Goal: Entertainment & Leisure: Consume media (video, audio)

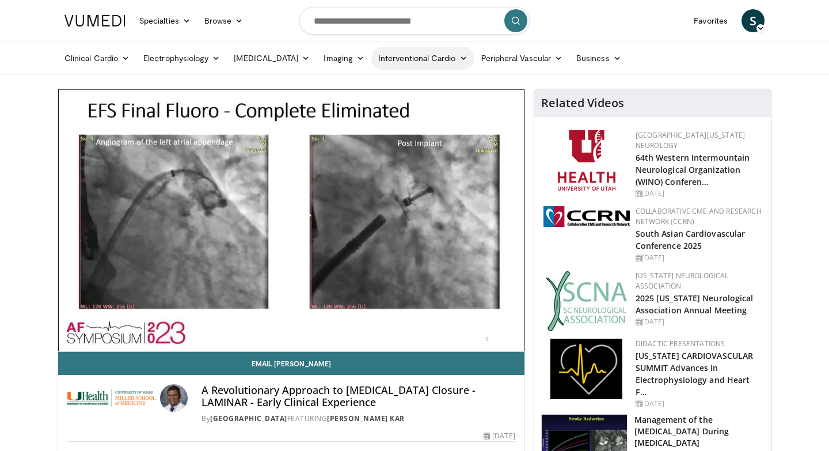
click at [435, 61] on link "Interventional Cardio" at bounding box center [422, 58] width 103 height 23
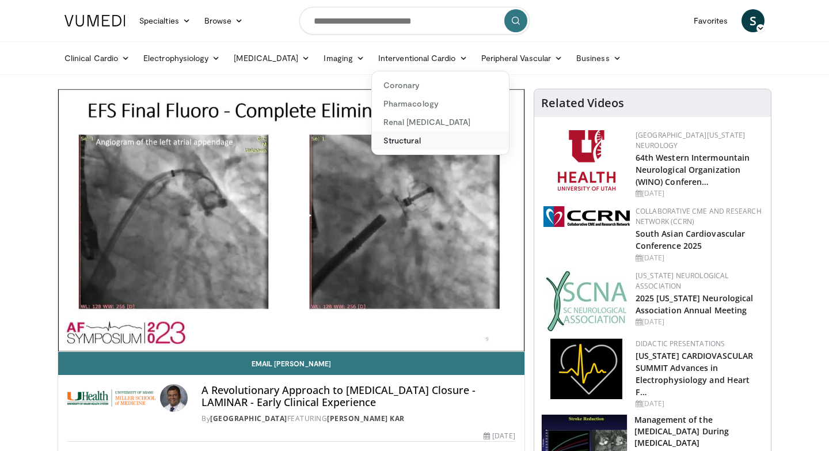
click at [382, 140] on link "Structural" at bounding box center [440, 140] width 137 height 18
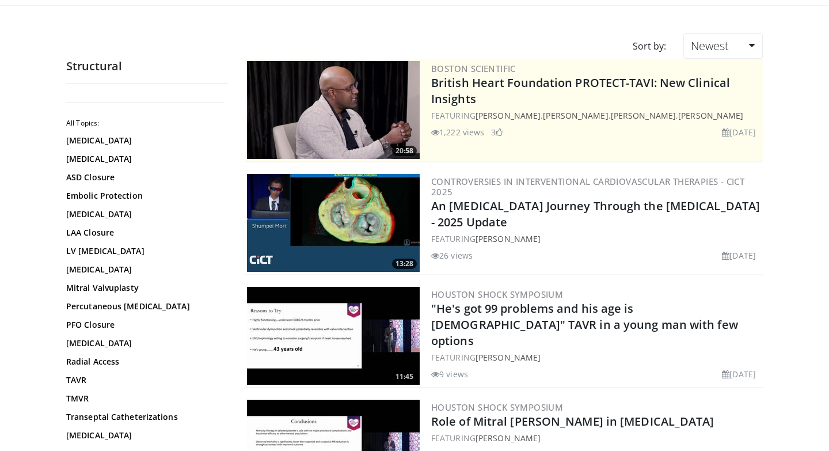
scroll to position [84, 0]
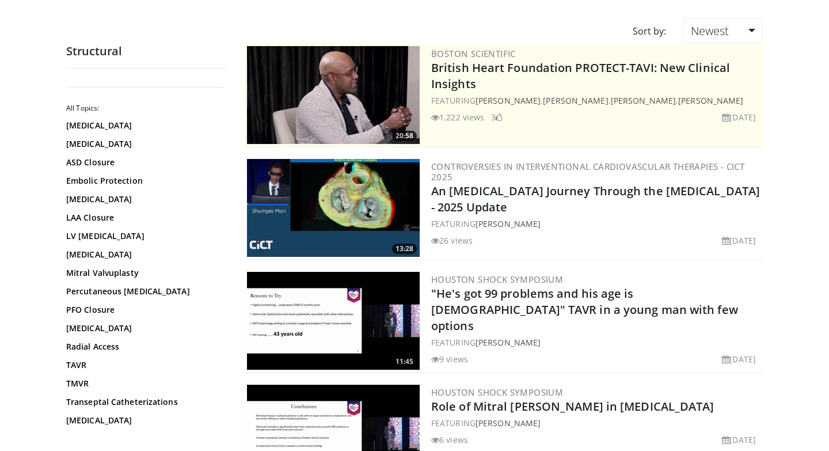
click at [310, 202] on img at bounding box center [333, 208] width 173 height 98
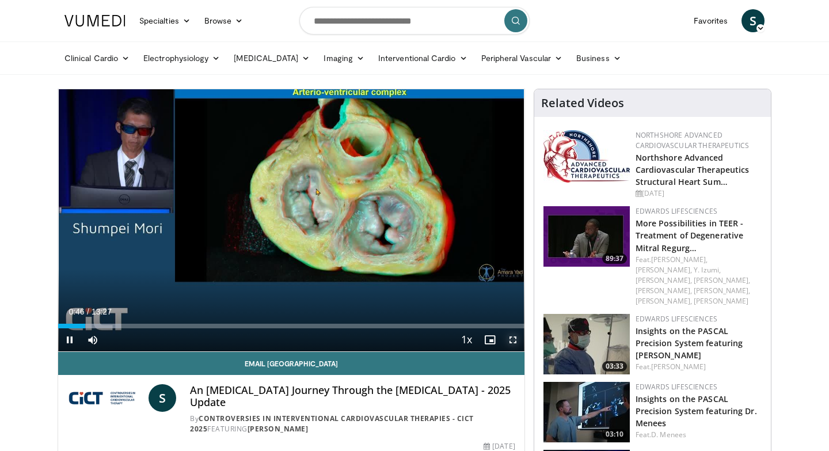
click at [516, 340] on span "Video Player" at bounding box center [512, 339] width 23 height 23
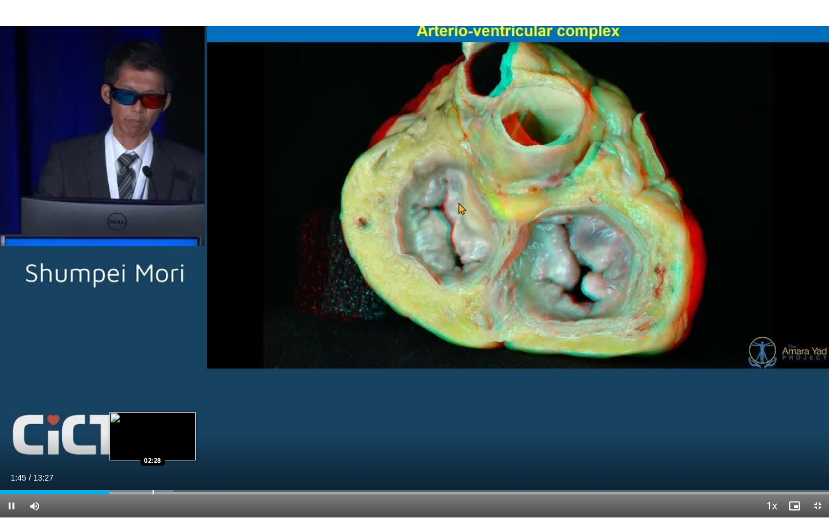
click at [153, 450] on div "Loaded : 20.89% 01:45 02:28" at bounding box center [414, 489] width 829 height 11
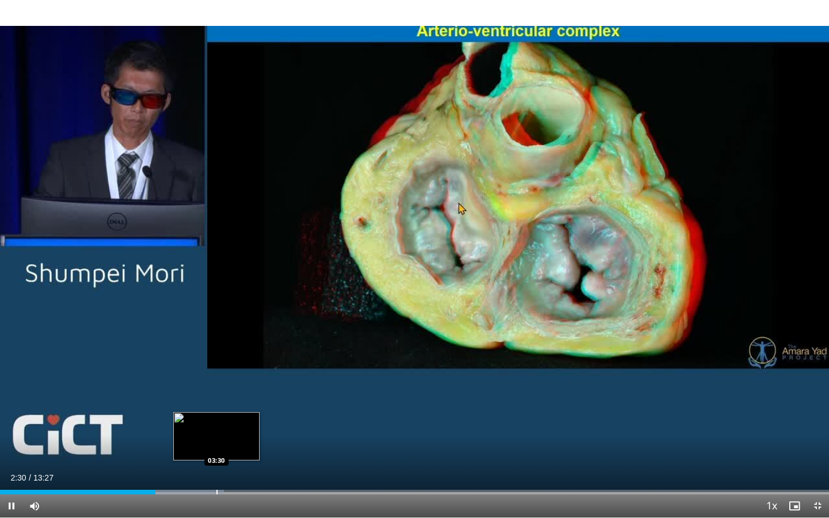
click at [216, 450] on div "Progress Bar" at bounding box center [216, 492] width 1 height 5
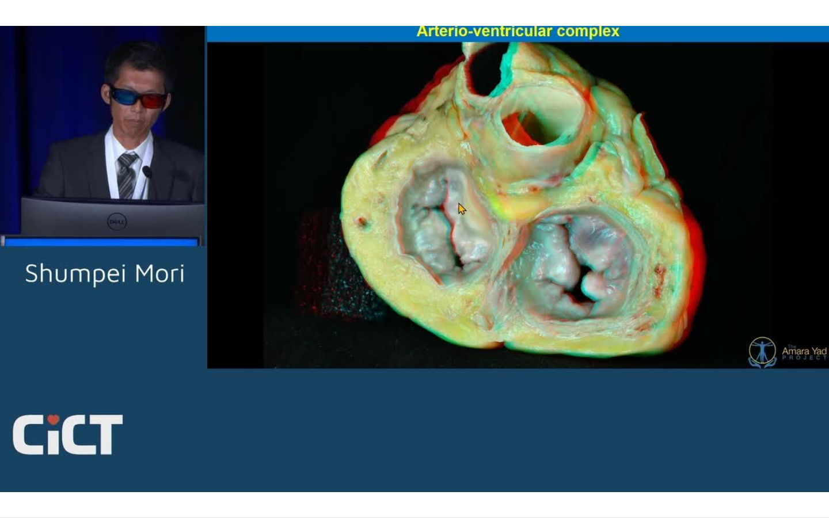
click at [244, 450] on div "10 seconds Tap to unmute" at bounding box center [414, 259] width 829 height 518
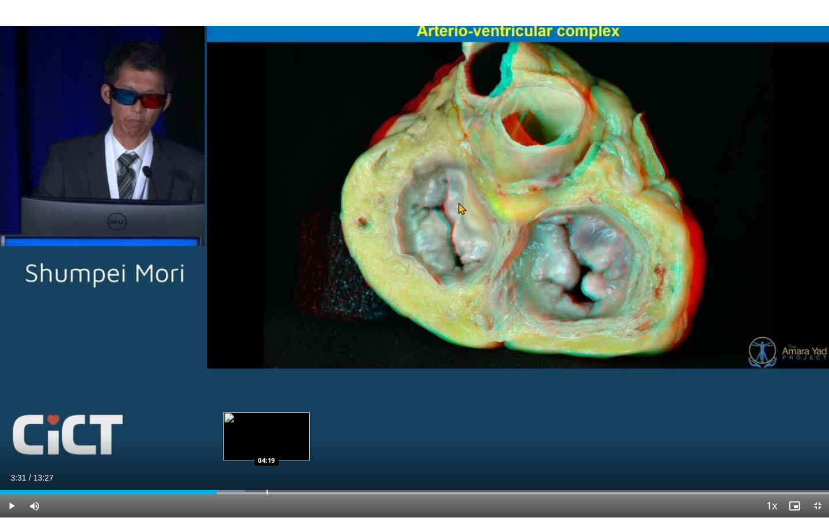
click at [267, 450] on div "Progress Bar" at bounding box center [267, 492] width 1 height 5
click at [290, 450] on div "Progress Bar" at bounding box center [290, 492] width 1 height 5
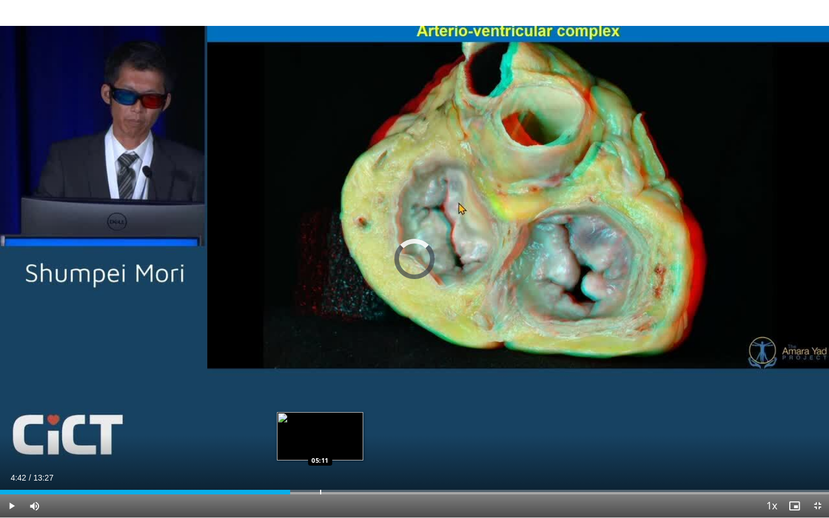
click at [320, 450] on div "Progress Bar" at bounding box center [320, 492] width 1 height 5
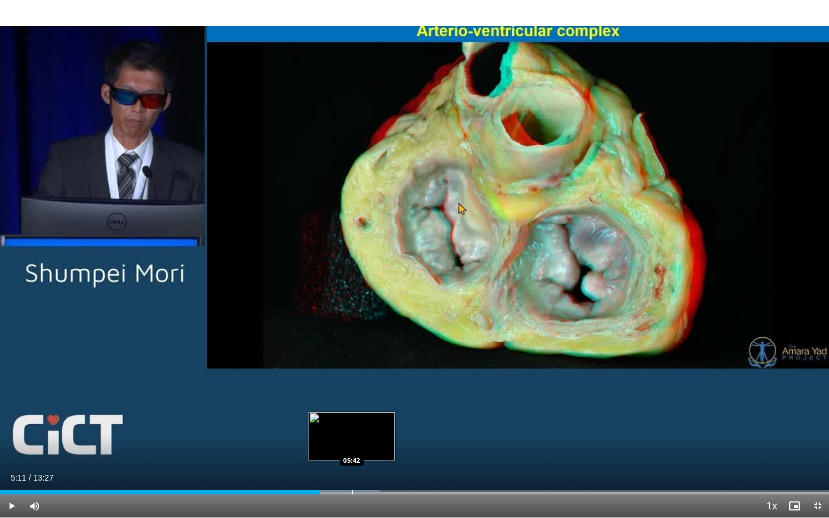
click at [352, 450] on div "Progress Bar" at bounding box center [352, 492] width 1 height 5
click at [11, 450] on span "Video Player" at bounding box center [11, 506] width 23 height 23
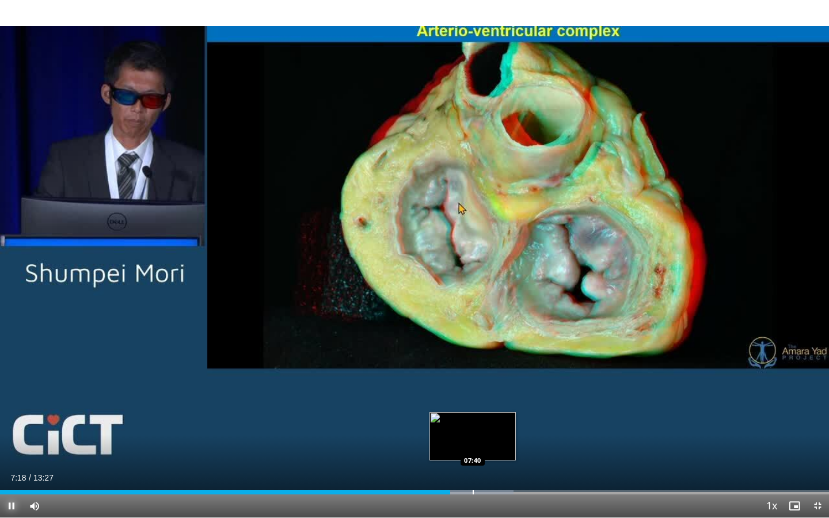
click at [473, 450] on div "Progress Bar" at bounding box center [473, 492] width 1 height 5
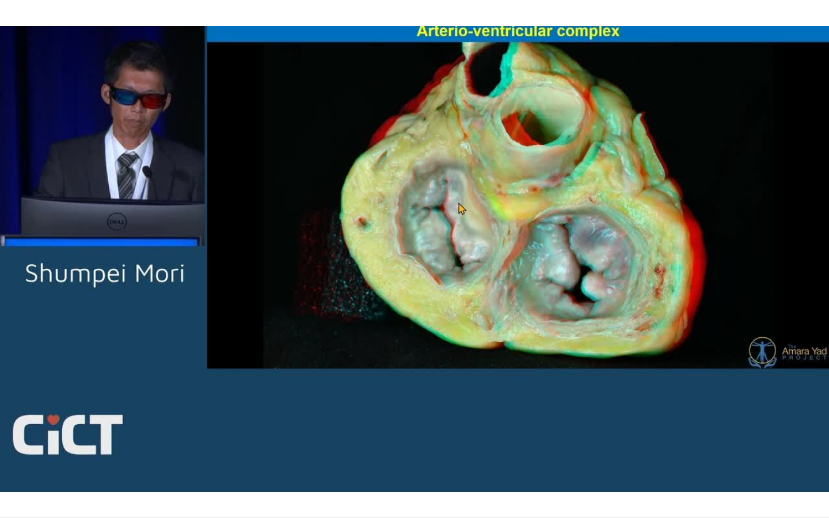
click at [469, 450] on div "10 seconds Tap to unmute" at bounding box center [414, 259] width 829 height 518
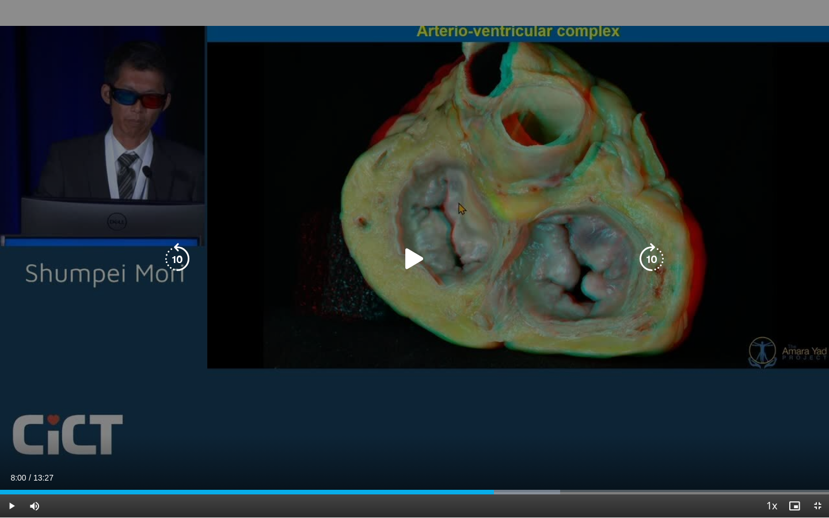
click at [412, 261] on icon "Video Player" at bounding box center [414, 259] width 32 height 32
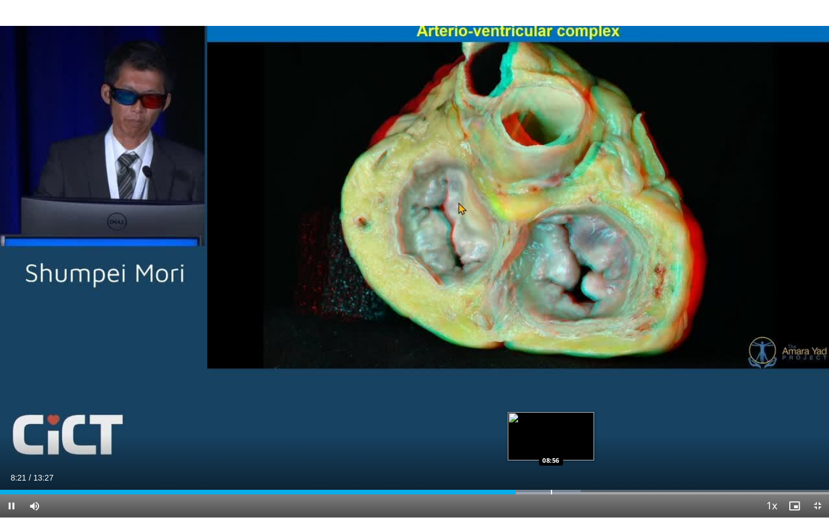
click at [551, 450] on div "Progress Bar" at bounding box center [551, 492] width 1 height 5
click at [573, 450] on div "Progress Bar" at bounding box center [573, 492] width 1 height 5
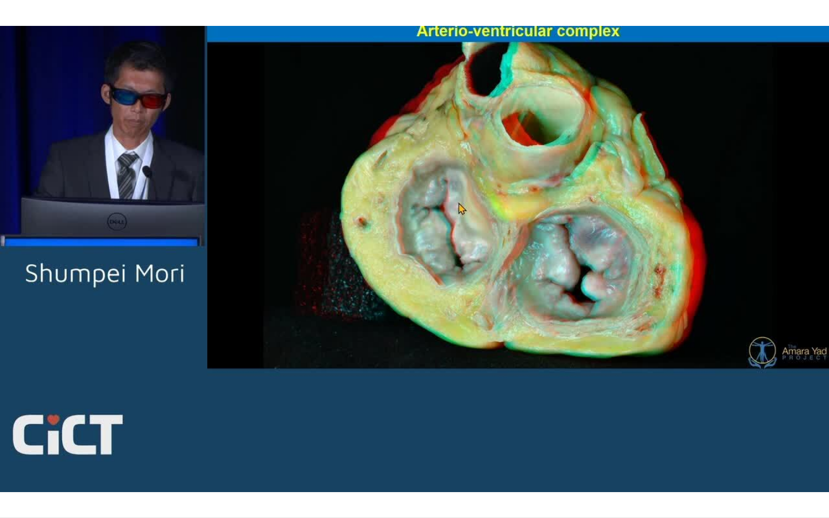
click at [603, 450] on div "10 seconds Tap to unmute" at bounding box center [414, 259] width 829 height 518
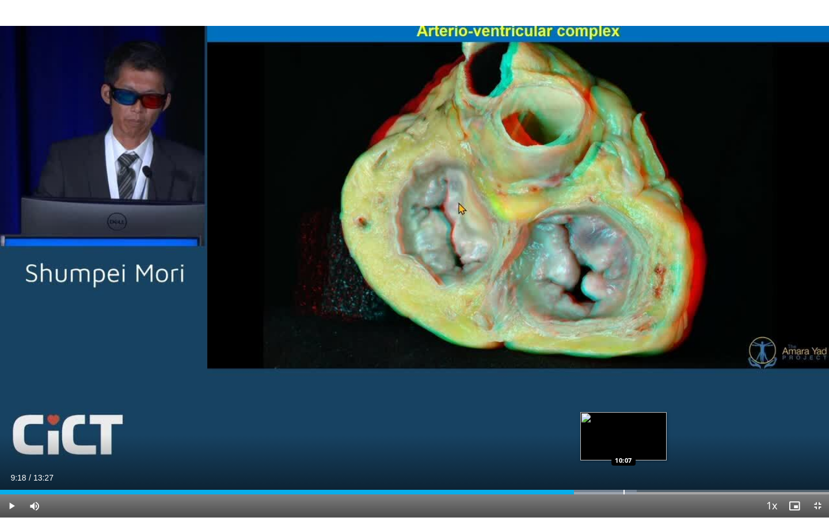
click at [624, 450] on div "Progress Bar" at bounding box center [624, 492] width 1 height 5
click at [643, 450] on div "Progress Bar" at bounding box center [642, 492] width 1 height 5
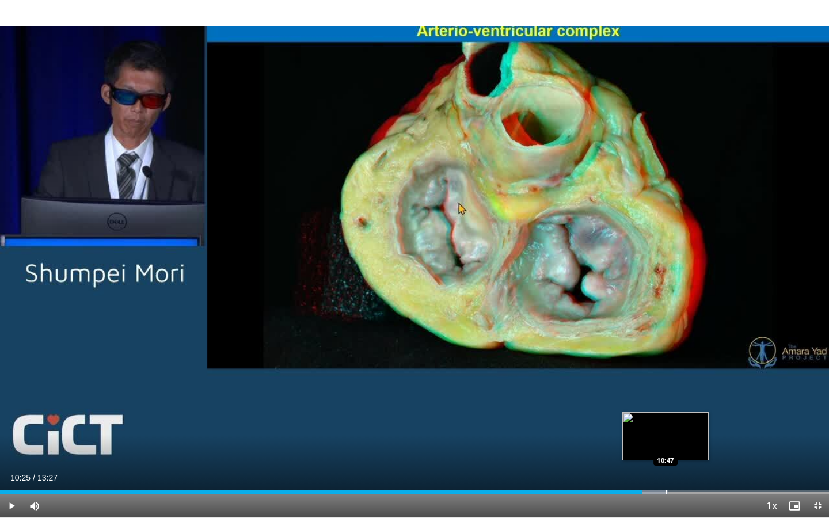
click at [666, 450] on div "Progress Bar" at bounding box center [666, 492] width 1 height 5
click at [692, 450] on div "Progress Bar" at bounding box center [692, 492] width 1 height 5
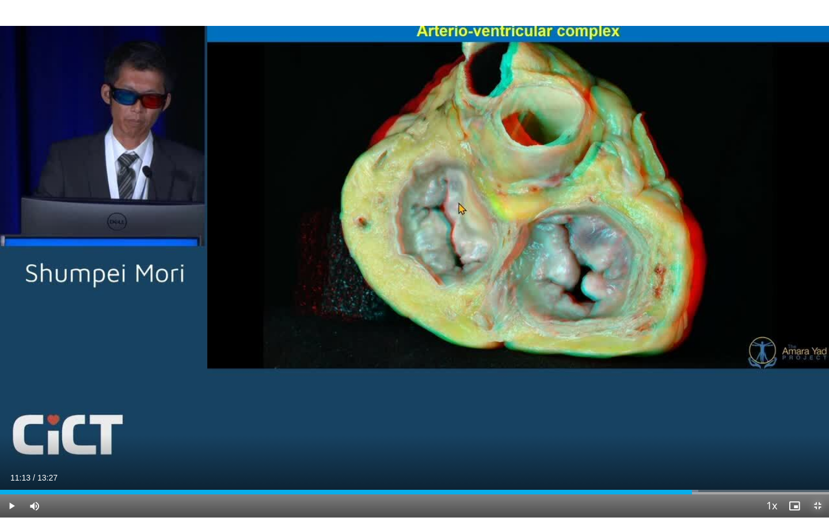
click at [822, 450] on span "Video Player" at bounding box center [817, 506] width 23 height 23
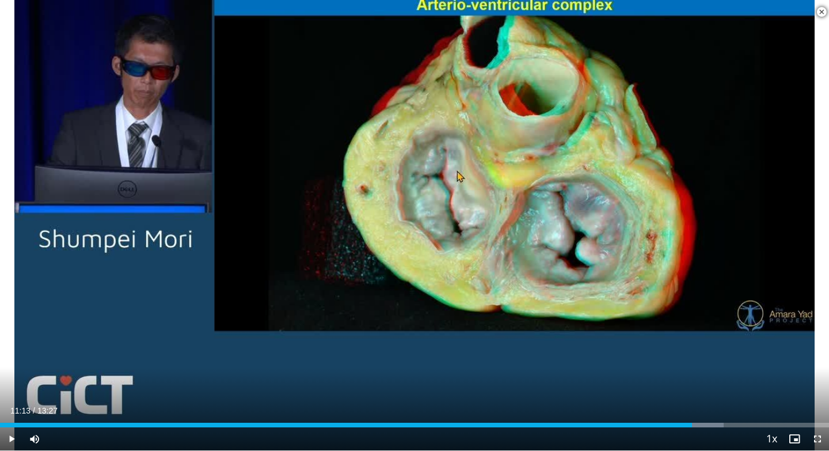
scroll to position [960, 0]
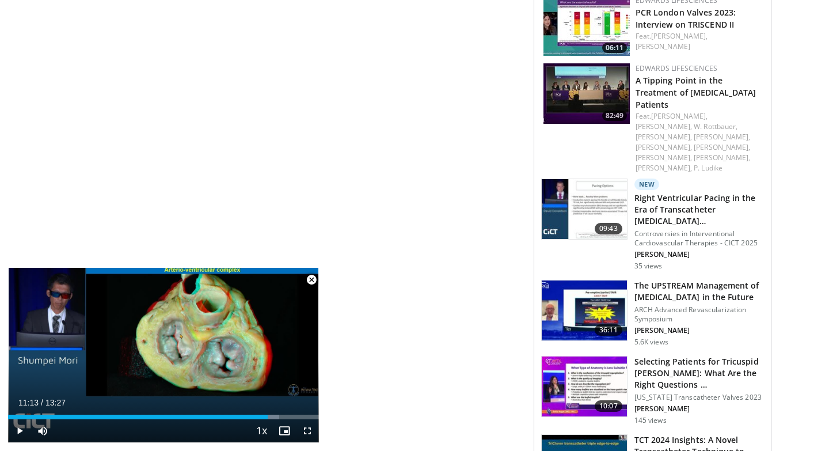
click at [688, 280] on h3 "The UPSTREAM Management of Aortic Stenosis in the Future" at bounding box center [699, 291] width 130 height 23
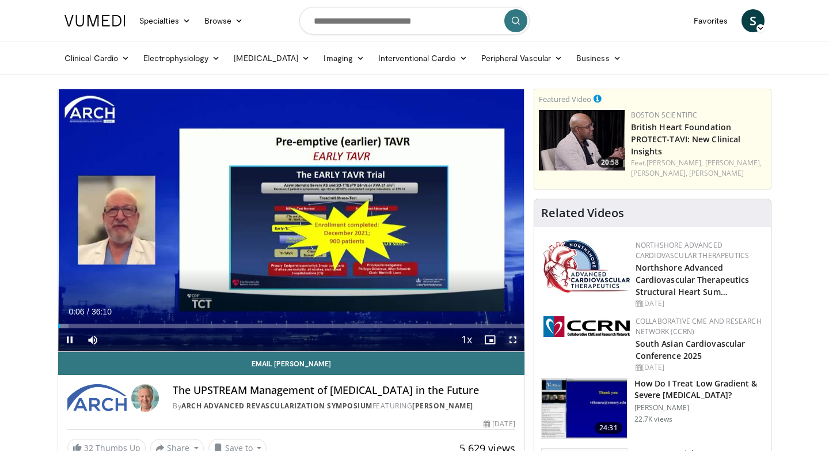
click at [514, 341] on span "Video Player" at bounding box center [512, 339] width 23 height 23
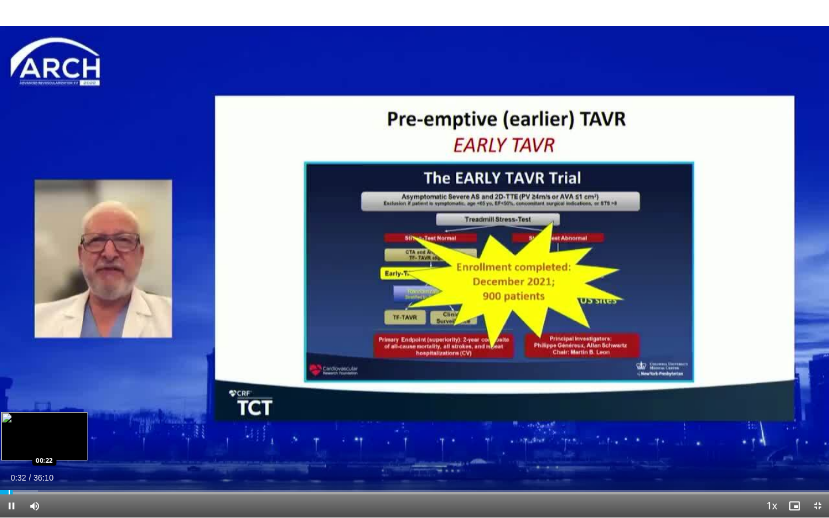
click at [9, 450] on div "Progress Bar" at bounding box center [9, 492] width 1 height 5
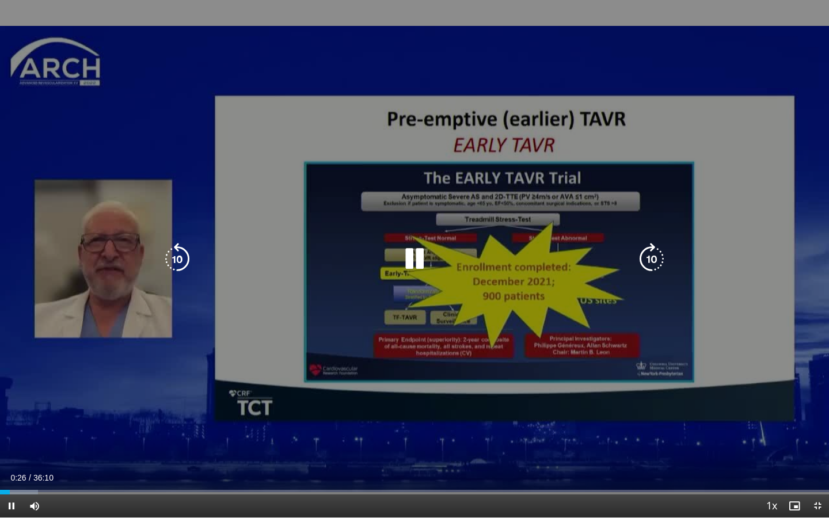
click at [418, 255] on icon "Video Player" at bounding box center [414, 259] width 32 height 32
click at [414, 261] on icon "Video Player" at bounding box center [414, 259] width 32 height 32
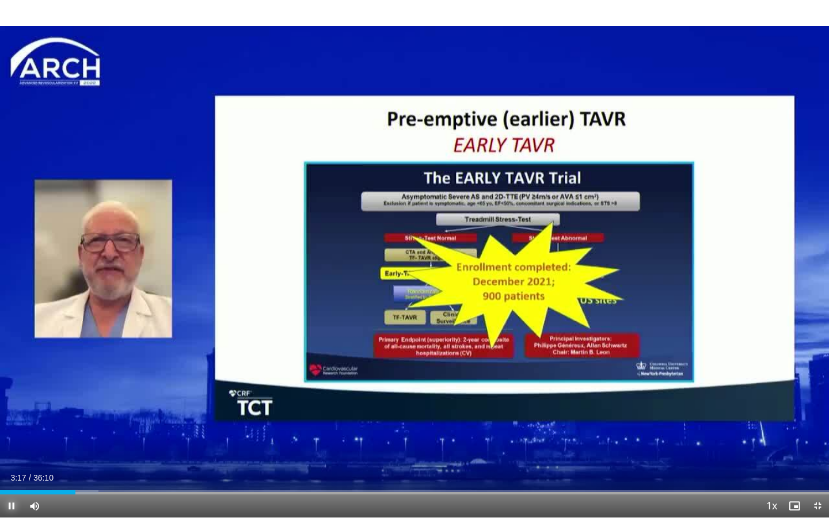
click at [9, 450] on span "Video Player" at bounding box center [11, 506] width 23 height 23
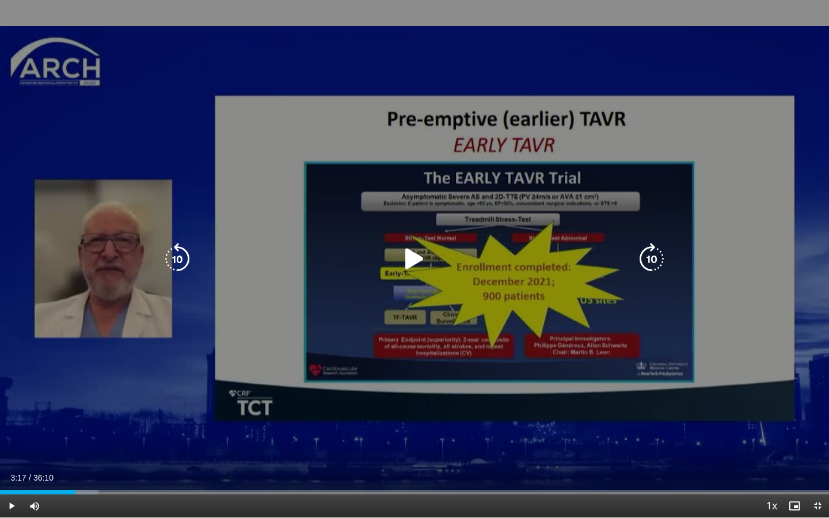
click at [408, 261] on icon "Video Player" at bounding box center [414, 259] width 32 height 32
click at [413, 260] on icon "Video Player" at bounding box center [414, 259] width 32 height 32
click at [413, 259] on icon "Video Player" at bounding box center [414, 259] width 32 height 32
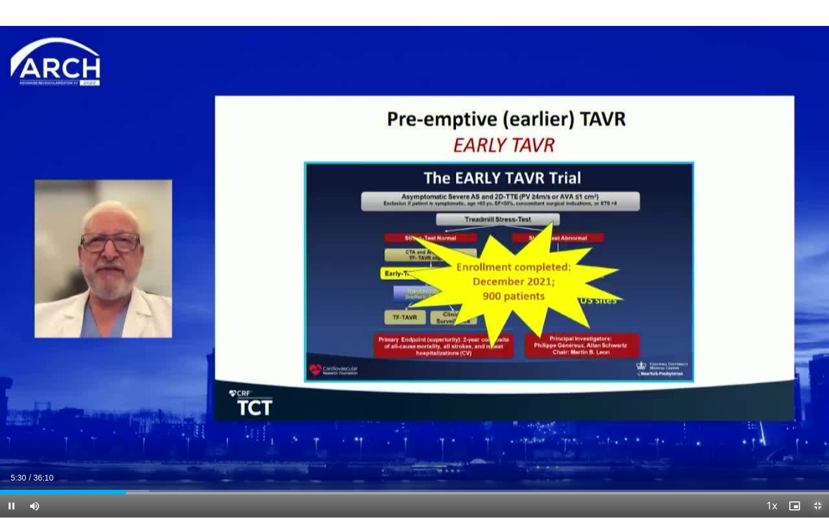
click at [818, 450] on span "Video Player" at bounding box center [817, 506] width 23 height 23
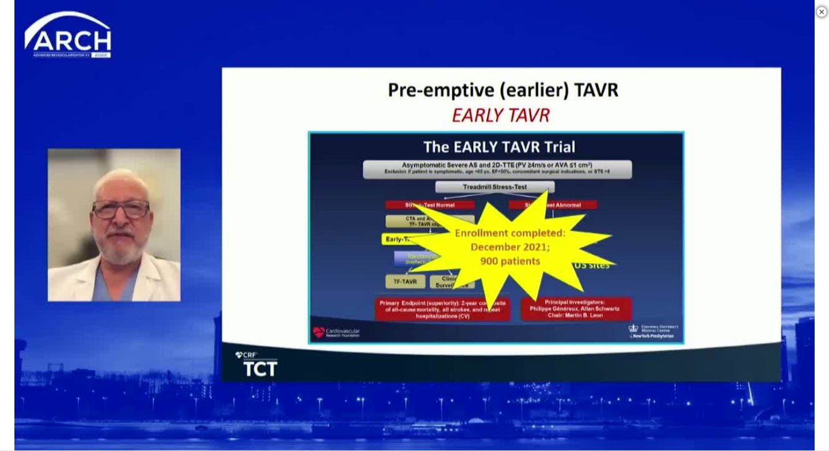
scroll to position [200, 0]
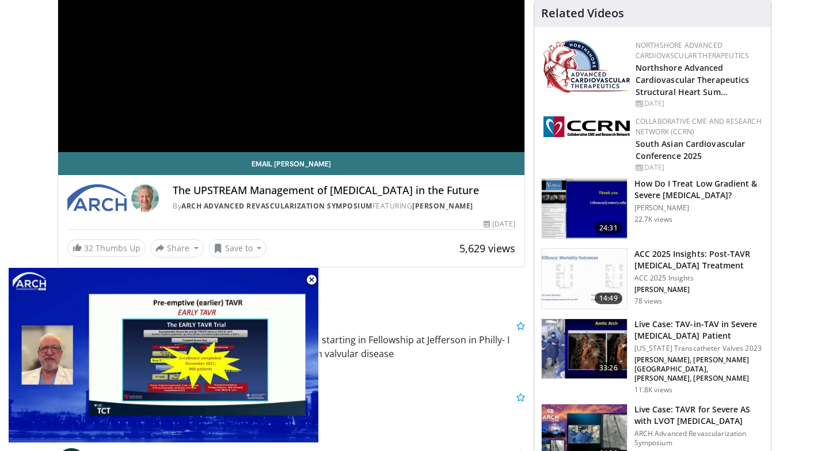
click at [310, 277] on span "Video Player" at bounding box center [311, 279] width 23 height 23
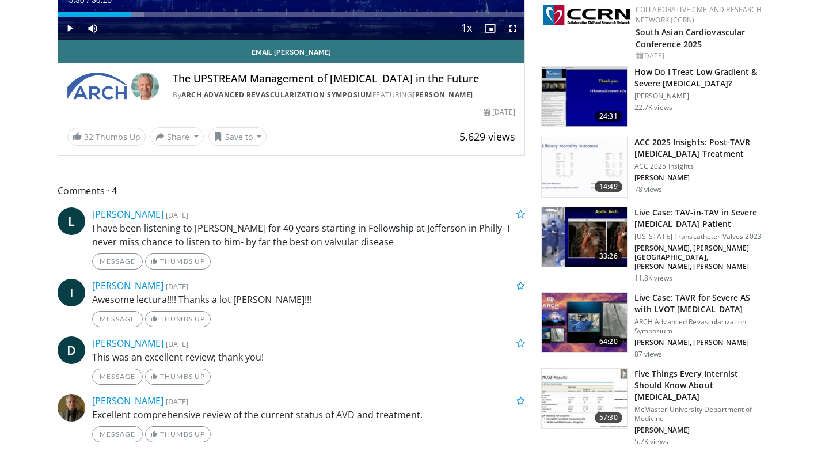
scroll to position [0, 0]
